Goal: Check status: Check status

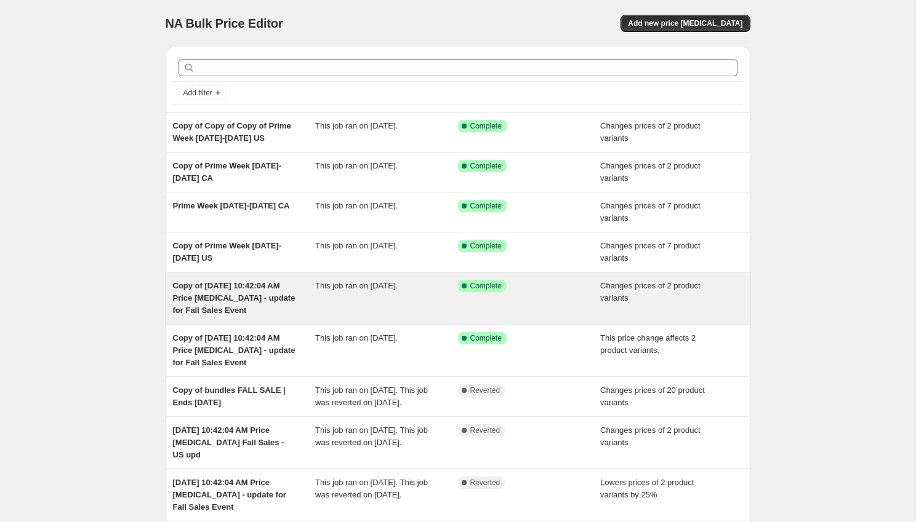
scroll to position [185, 0]
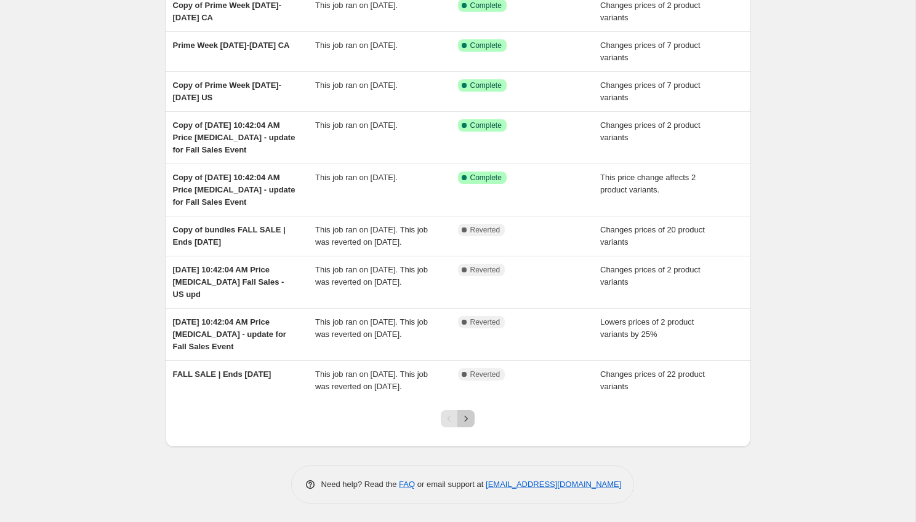
click at [469, 419] on icon "Next" at bounding box center [466, 419] width 12 height 12
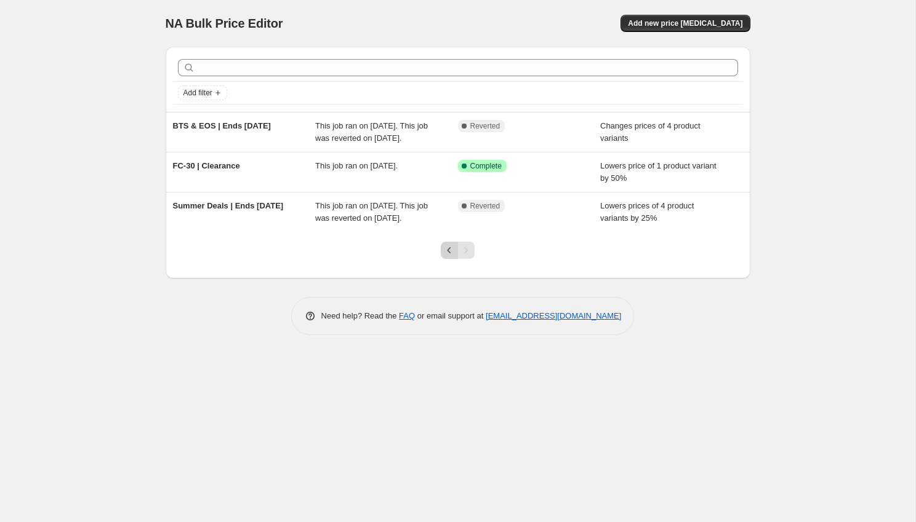
click at [444, 257] on icon "Previous" at bounding box center [449, 250] width 12 height 12
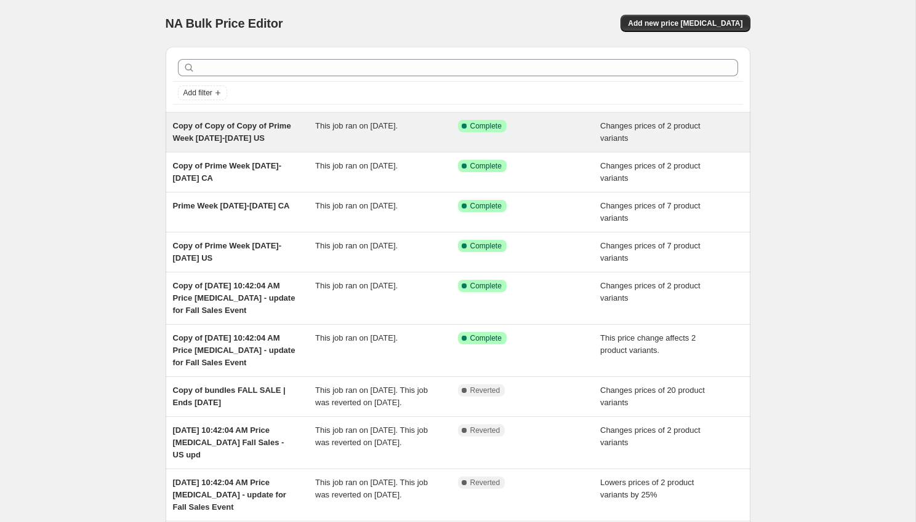
click at [344, 129] on span "This job ran on [DATE]." at bounding box center [356, 125] width 82 height 9
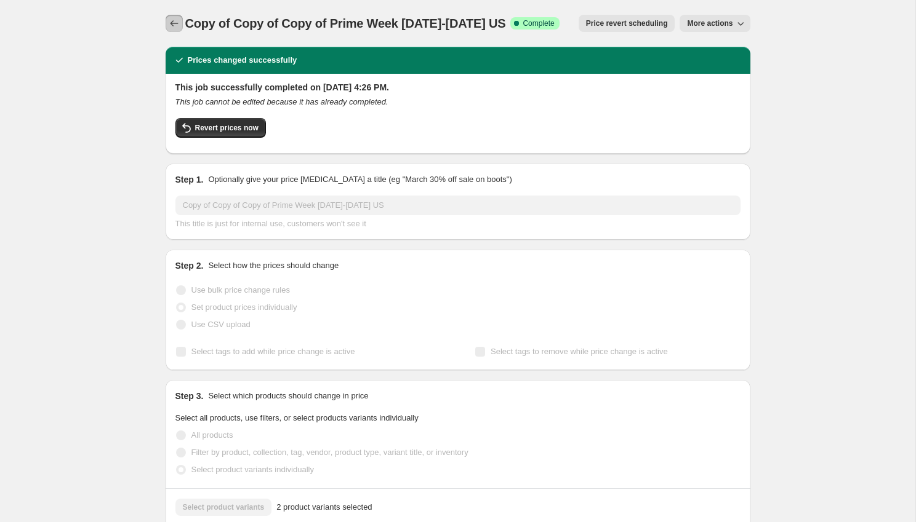
click at [174, 22] on icon "Price change jobs" at bounding box center [174, 23] width 12 height 12
